Goal: Navigation & Orientation: Find specific page/section

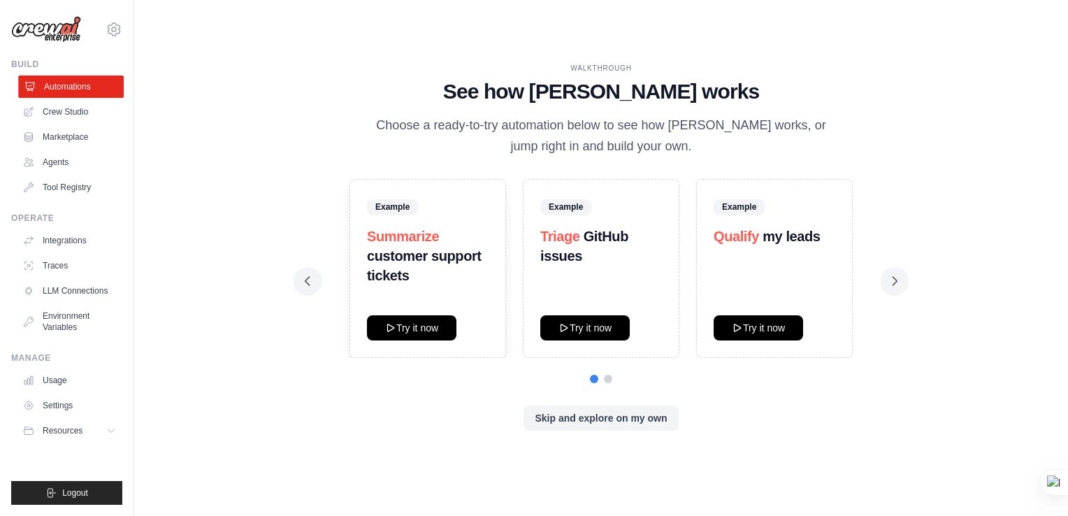
click at [70, 85] on link "Automations" at bounding box center [70, 86] width 105 height 22
click at [80, 99] on ul "Automations Crew Studio Marketplace Agents Tool Registry" at bounding box center [69, 136] width 105 height 123
click at [66, 161] on link "Agents" at bounding box center [70, 162] width 105 height 22
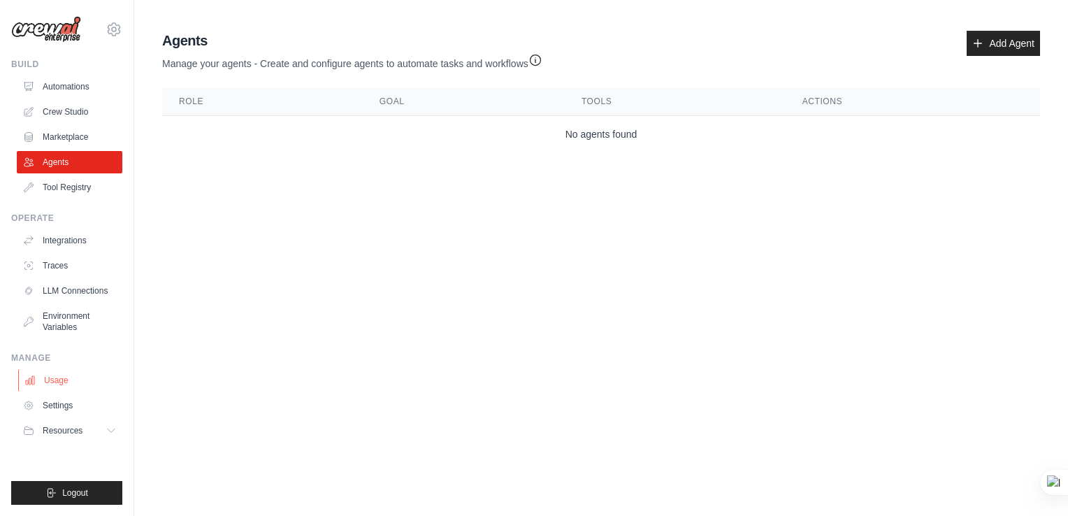
click at [76, 376] on link "Usage" at bounding box center [70, 380] width 105 height 22
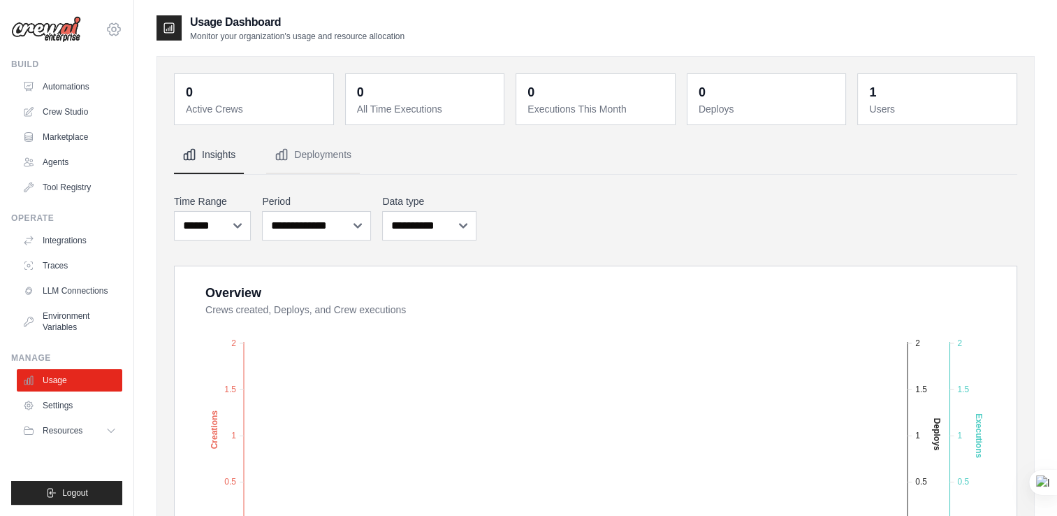
click at [114, 27] on icon at bounding box center [114, 29] width 4 height 4
click at [115, 27] on icon at bounding box center [114, 29] width 4 height 4
